Goal: Leave review/rating: Leave review/rating

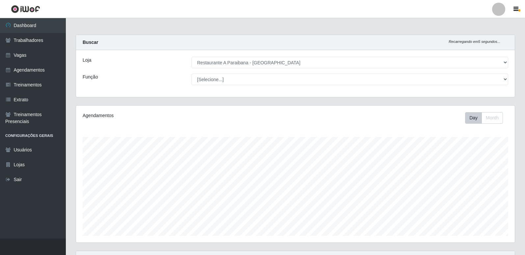
select select "342"
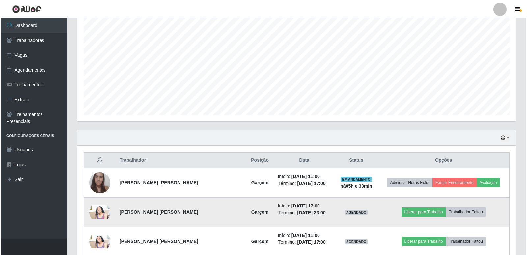
scroll to position [137, 439]
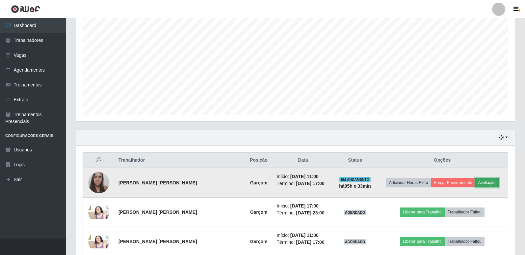
click at [487, 183] on button "Avaliação" at bounding box center [486, 182] width 23 height 9
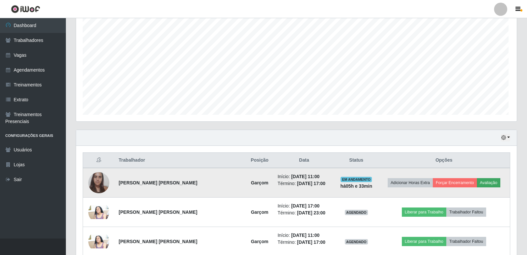
scroll to position [137, 436]
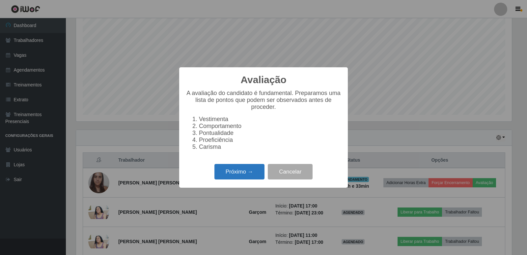
click at [240, 175] on button "Próximo →" at bounding box center [239, 171] width 50 height 15
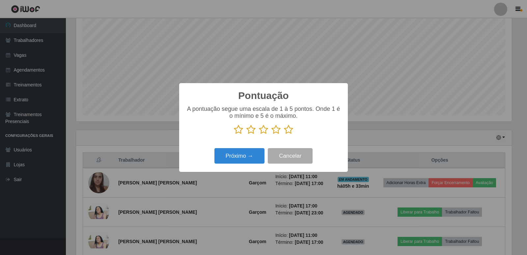
scroll to position [329111, 328812]
click at [290, 133] on icon at bounding box center [288, 129] width 9 height 10
click at [284, 134] on input "radio" at bounding box center [284, 134] width 0 height 0
click at [246, 153] on button "Próximo →" at bounding box center [239, 155] width 50 height 15
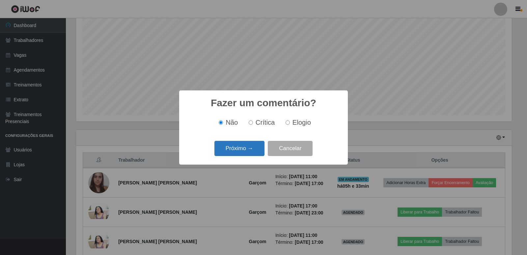
click at [247, 151] on button "Próximo →" at bounding box center [239, 148] width 50 height 15
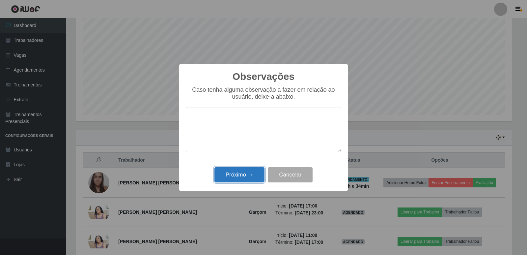
click at [251, 175] on button "Próximo →" at bounding box center [239, 174] width 50 height 15
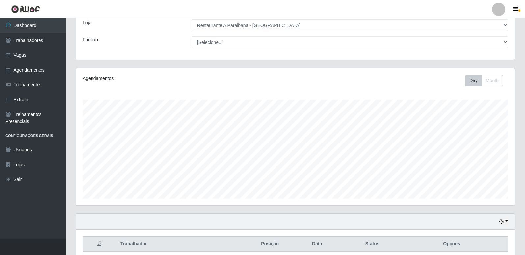
scroll to position [36, 0]
click at [488, 79] on button "Month" at bounding box center [492, 82] width 21 height 12
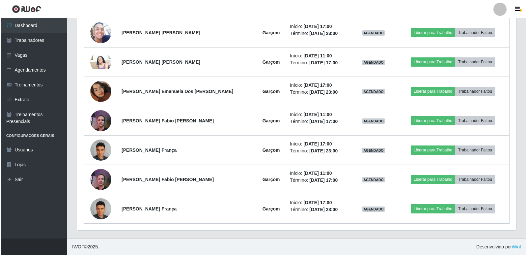
scroll to position [195, 0]
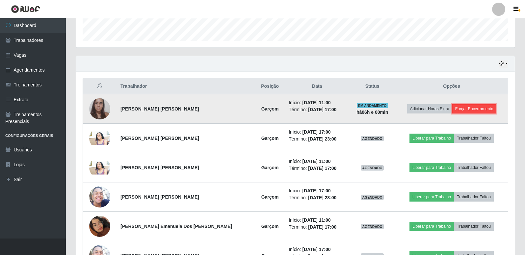
click at [475, 110] on button "Forçar Encerramento" at bounding box center [474, 108] width 44 height 9
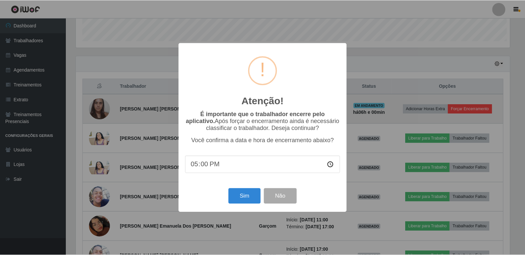
scroll to position [137, 436]
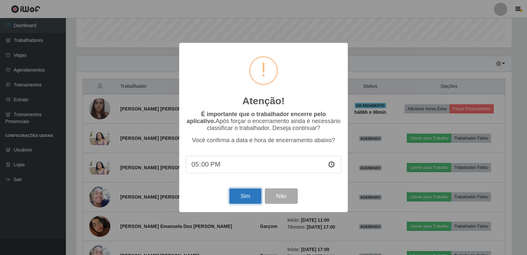
click at [244, 195] on button "Sim" at bounding box center [245, 195] width 32 height 15
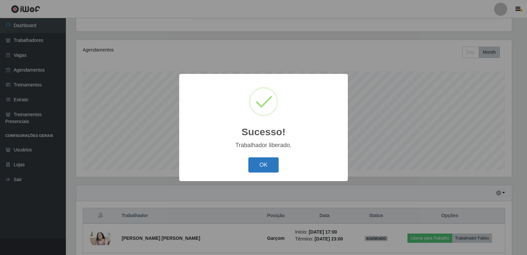
click at [270, 165] on button "OK" at bounding box center [263, 164] width 31 height 15
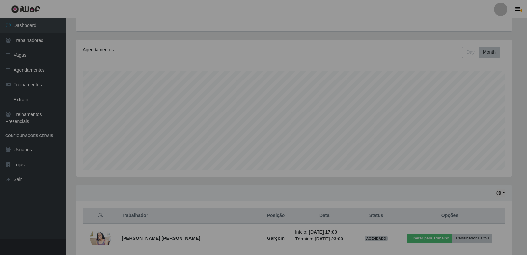
scroll to position [137, 439]
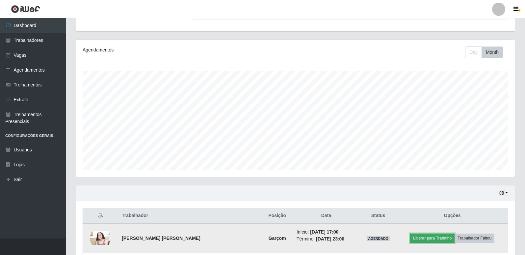
click at [427, 238] on button "Liberar para Trabalho" at bounding box center [432, 237] width 44 height 9
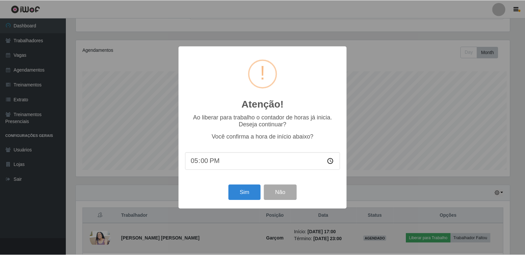
scroll to position [137, 436]
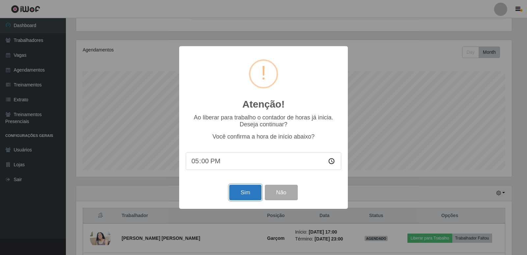
click at [249, 195] on button "Sim" at bounding box center [245, 191] width 32 height 15
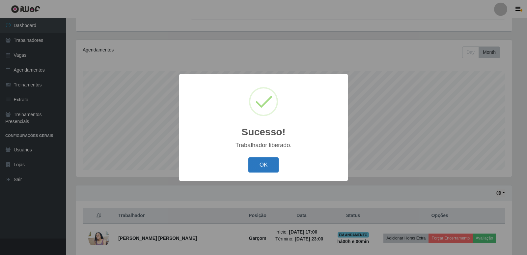
click at [258, 166] on button "OK" at bounding box center [263, 164] width 31 height 15
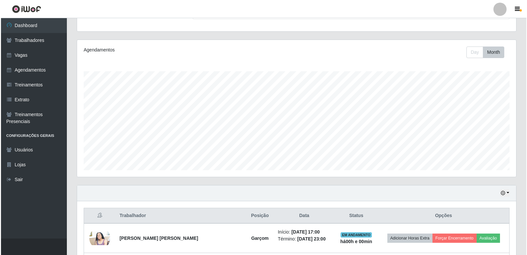
scroll to position [137, 439]
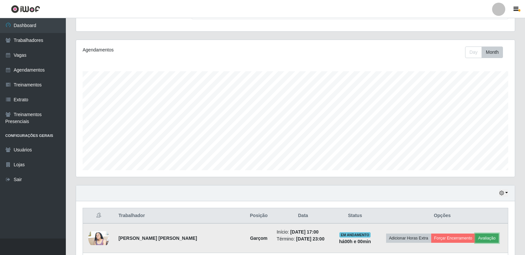
click at [485, 238] on button "Avaliação" at bounding box center [486, 237] width 23 height 9
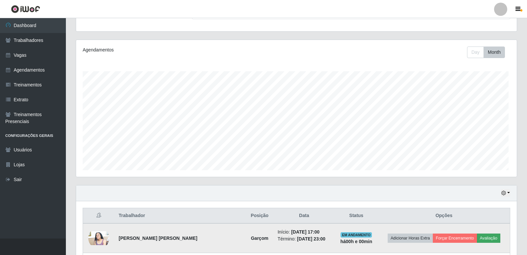
scroll to position [137, 436]
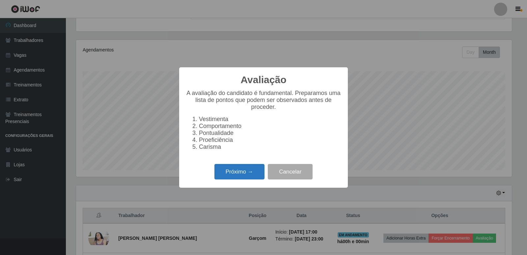
click at [224, 179] on button "Próximo →" at bounding box center [239, 171] width 50 height 15
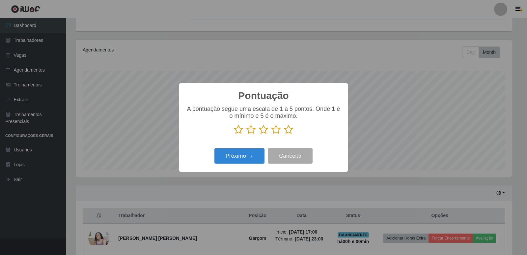
scroll to position [329111, 328812]
click at [290, 131] on icon at bounding box center [288, 129] width 9 height 10
click at [284, 134] on input "radio" at bounding box center [284, 134] width 0 height 0
click at [237, 155] on button "Próximo →" at bounding box center [239, 155] width 50 height 15
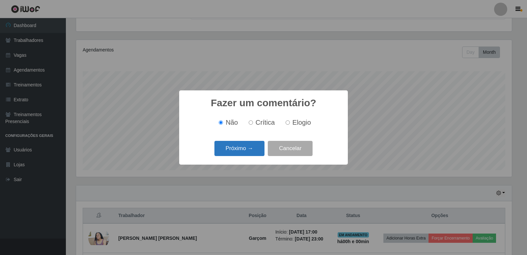
click at [246, 146] on button "Próximo →" at bounding box center [239, 148] width 50 height 15
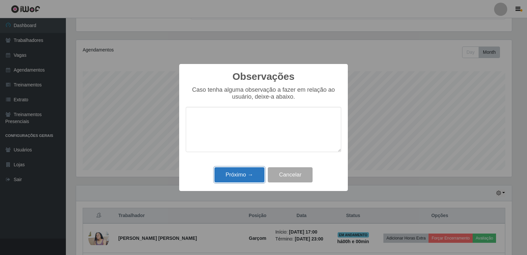
click at [244, 175] on button "Próximo →" at bounding box center [239, 174] width 50 height 15
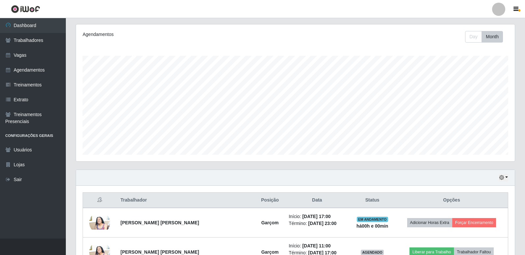
scroll to position [98, 0]
